Goal: Find specific page/section: Find specific page/section

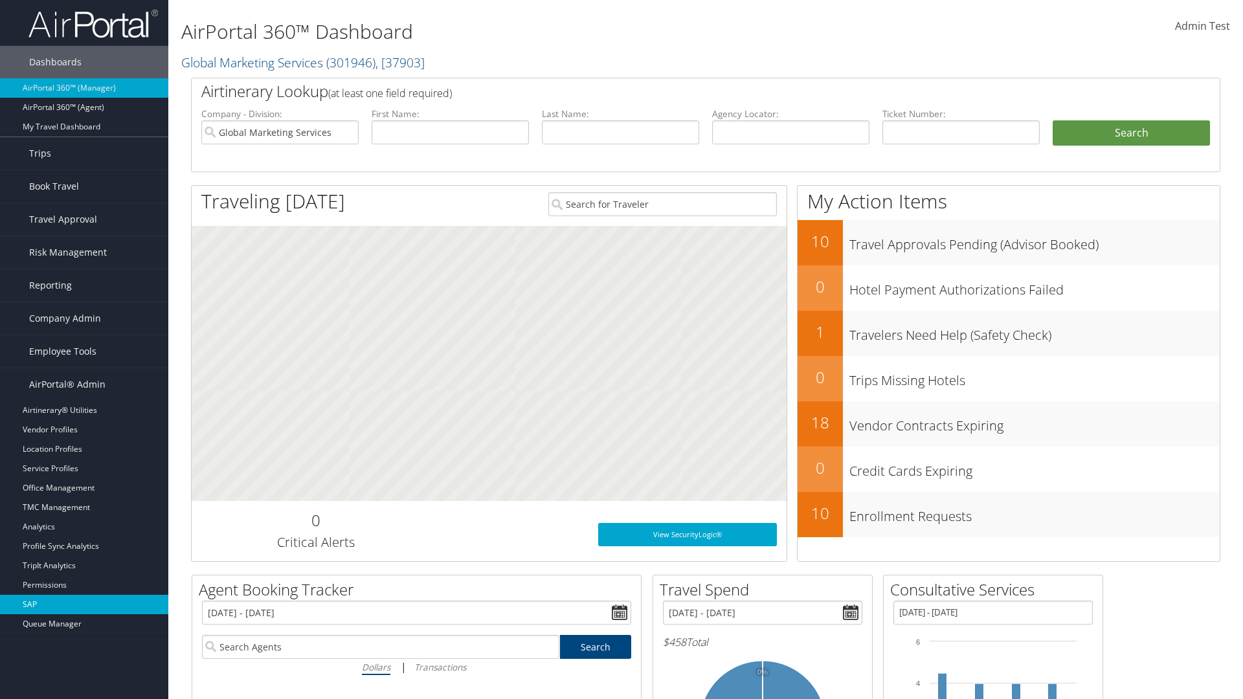
click at [84, 605] on link "SAP" at bounding box center [84, 604] width 168 height 19
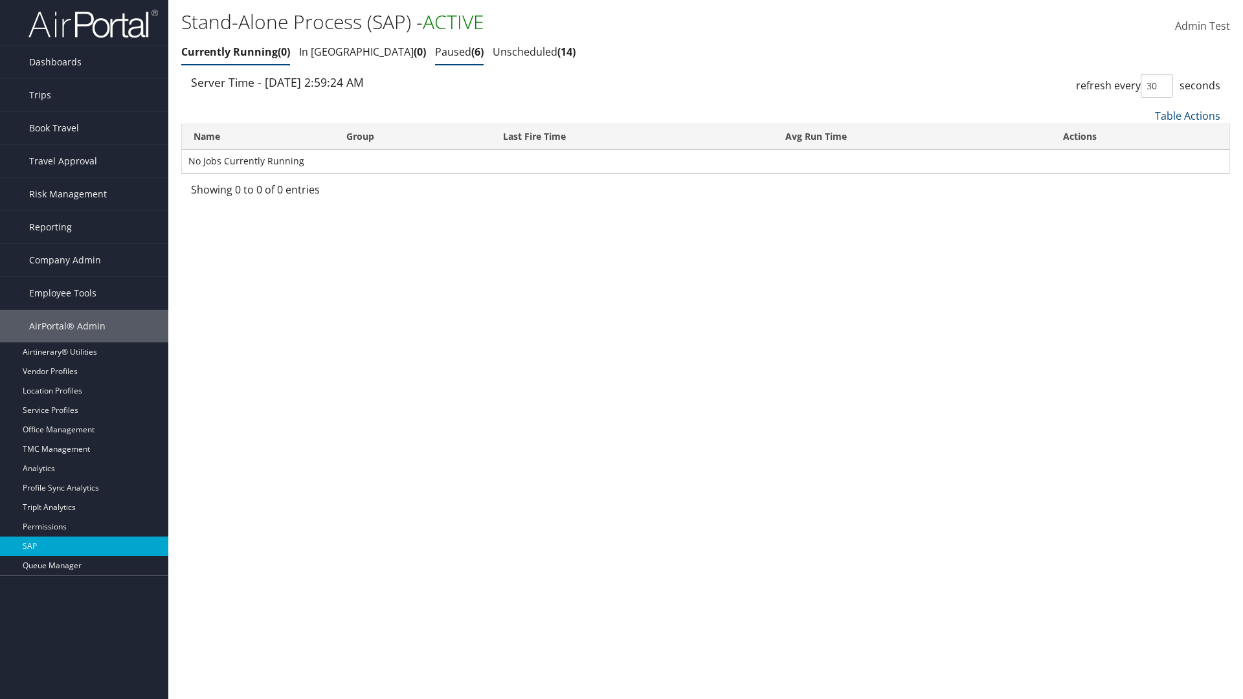
click at [435, 52] on link "Paused 6" at bounding box center [459, 52] width 49 height 14
